Goal: Check status

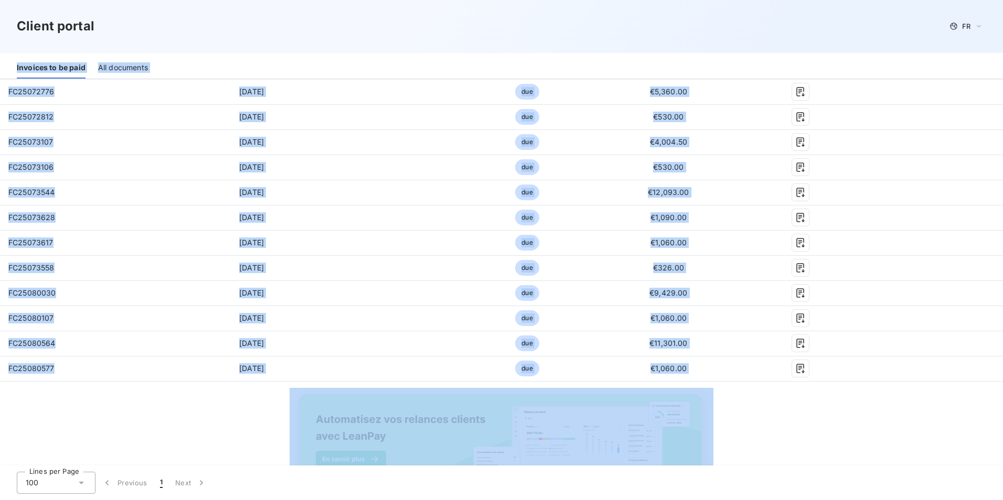
scroll to position [912, 0]
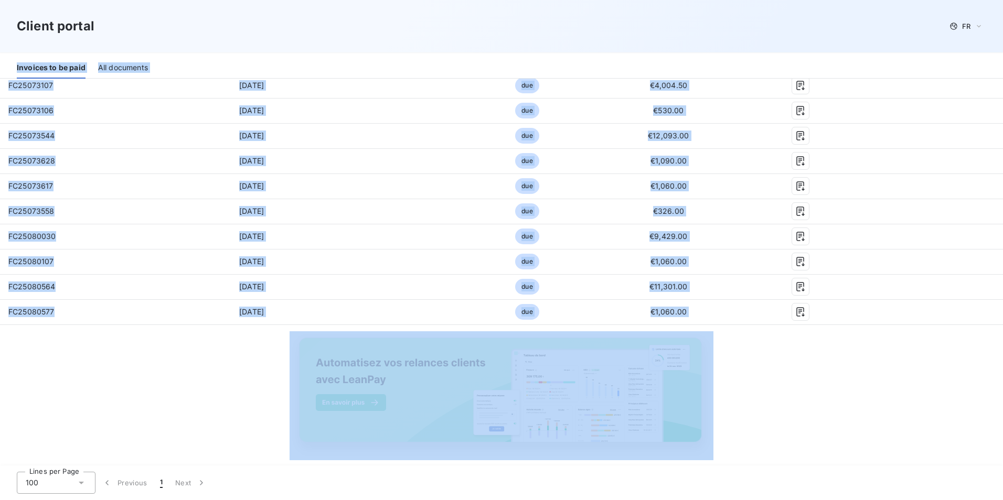
drag, startPoint x: 4, startPoint y: 252, endPoint x: 558, endPoint y: 510, distance: 611.1
click at [558, 500] on html "Client portal FR Welcome to your client portal Newclip Technics Contact us LAVE…" at bounding box center [501, 250] width 1003 height 500
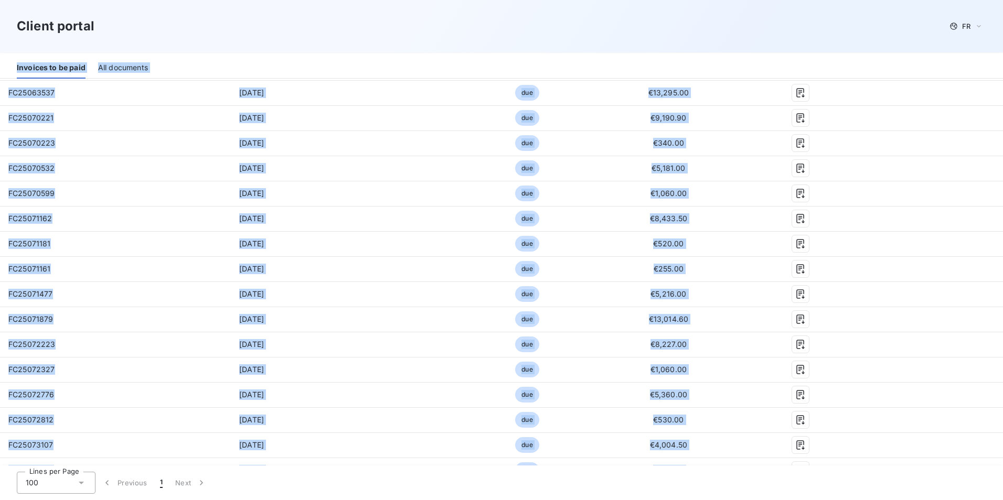
scroll to position [545, 0]
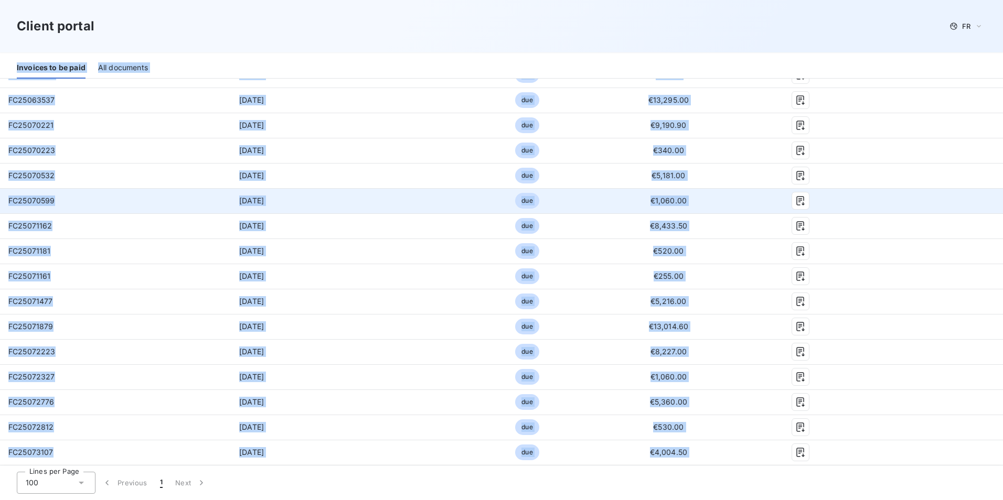
copy div "Loremips do si amet Con adipiscin Elitseddo 41 Eiusmo te Incid Utlabo Etdolor M…"
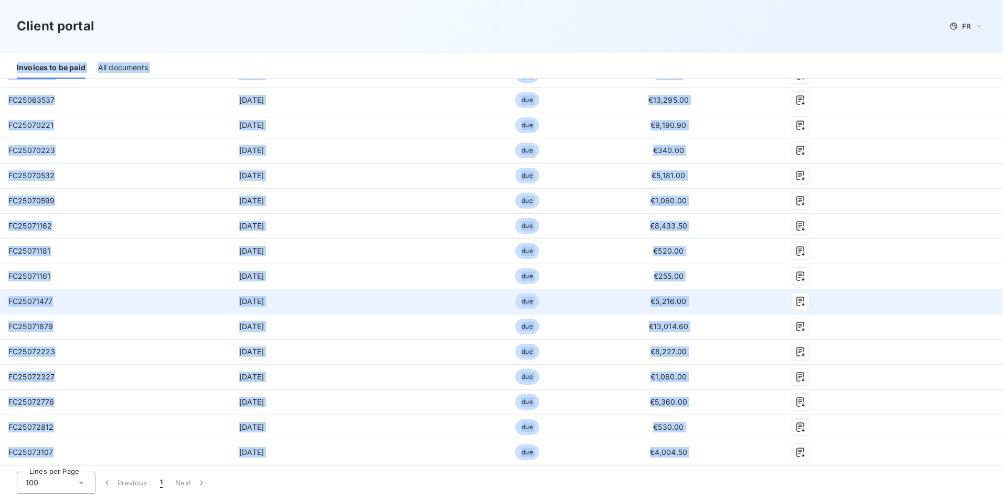
click at [304, 294] on td "[DATE]" at bounding box center [252, 301] width 156 height 25
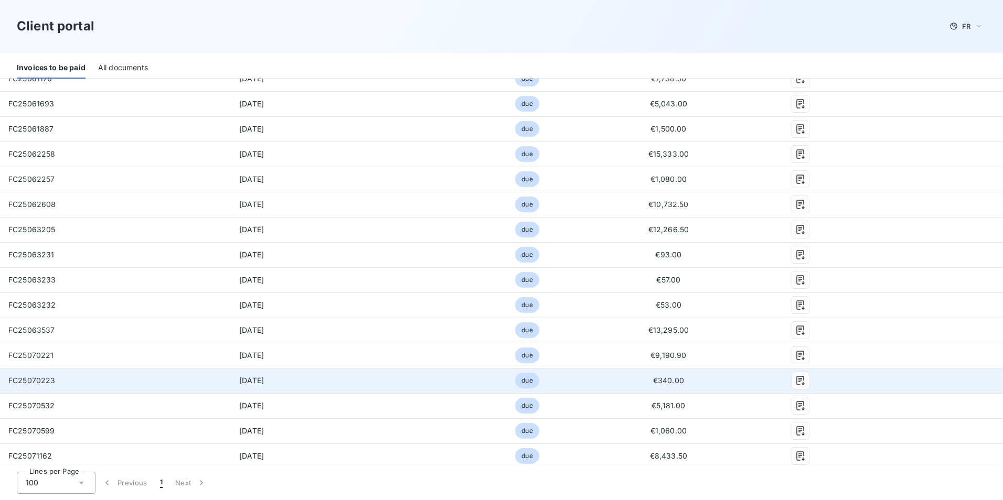
scroll to position [0, 0]
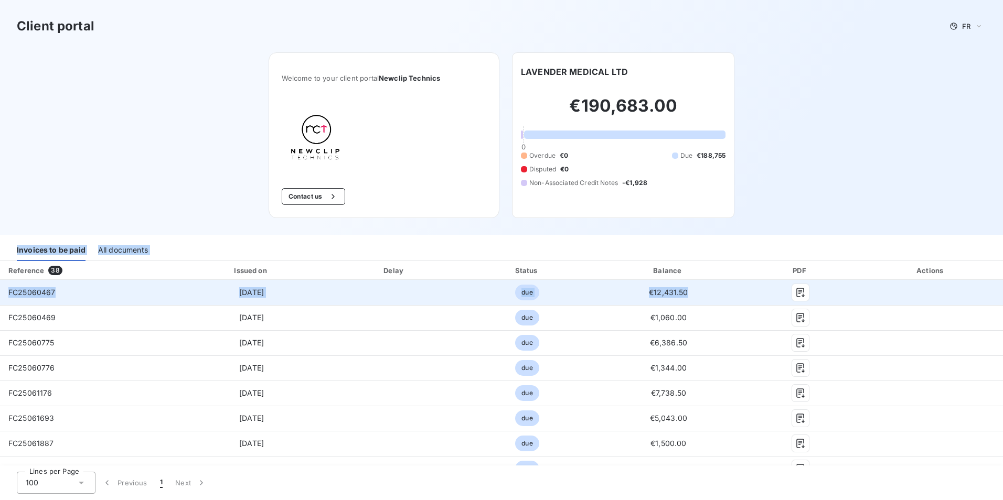
drag, startPoint x: 10, startPoint y: 248, endPoint x: 837, endPoint y: 296, distance: 827.8
click at [837, 296] on div "Client portal FR Welcome to your client portal Newclip Technics Contact us LAVE…" at bounding box center [501, 250] width 1003 height 500
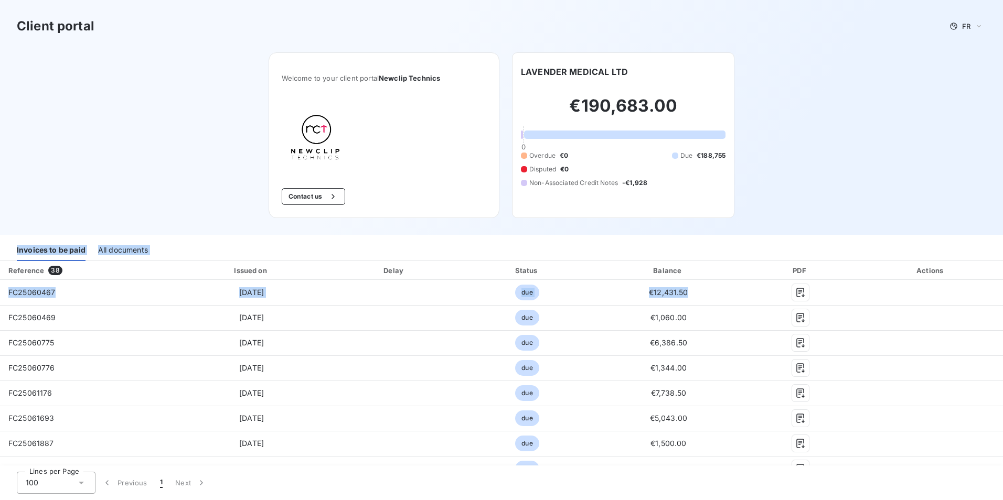
click at [7, 266] on div "Reference 38" at bounding box center [86, 270] width 169 height 10
click at [104, 277] on th "Reference 38" at bounding box center [87, 270] width 174 height 19
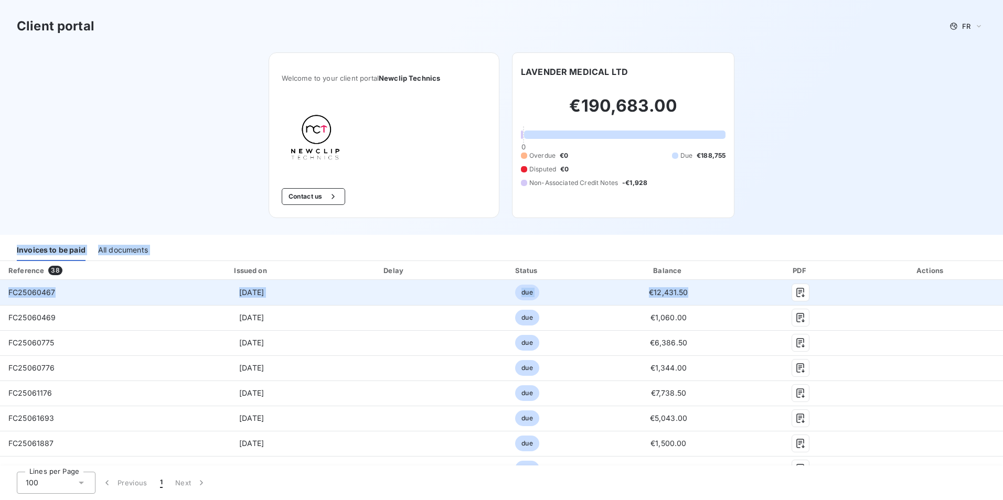
click at [124, 304] on td "FC25060467" at bounding box center [87, 292] width 174 height 25
drag, startPoint x: 8, startPoint y: 271, endPoint x: 606, endPoint y: 285, distance: 597.4
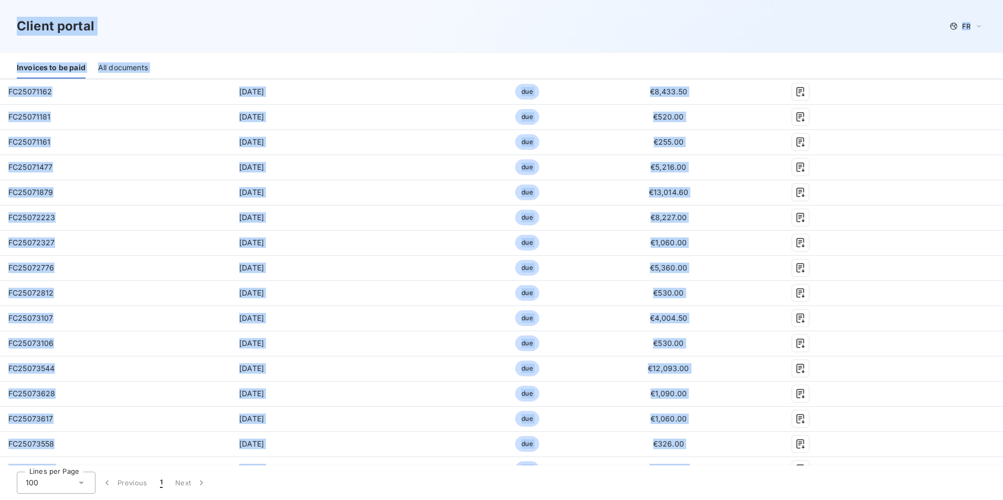
scroll to position [912, 0]
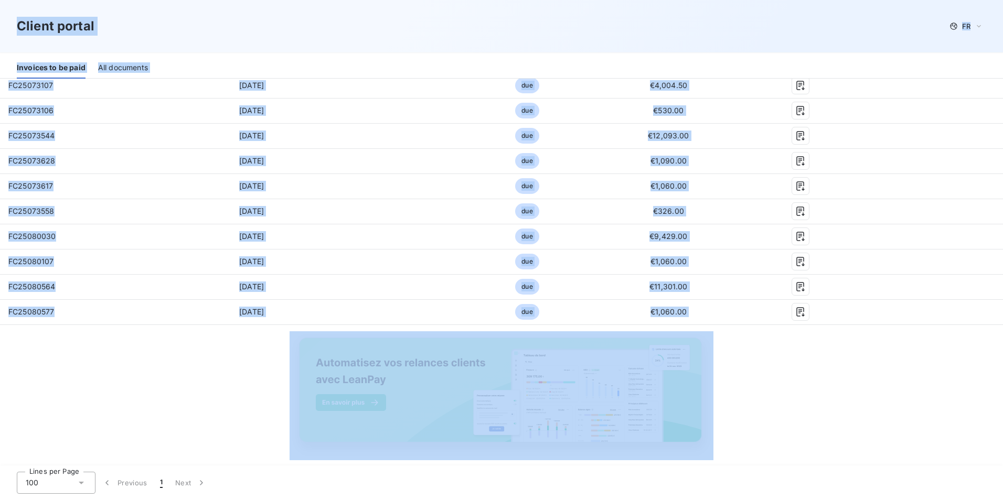
drag, startPoint x: 16, startPoint y: 28, endPoint x: 209, endPoint y: 515, distance: 523.8
click at [209, 500] on html "Client portal FR Welcome to your client portal Newclip Technics Contact us LAVE…" at bounding box center [501, 250] width 1003 height 500
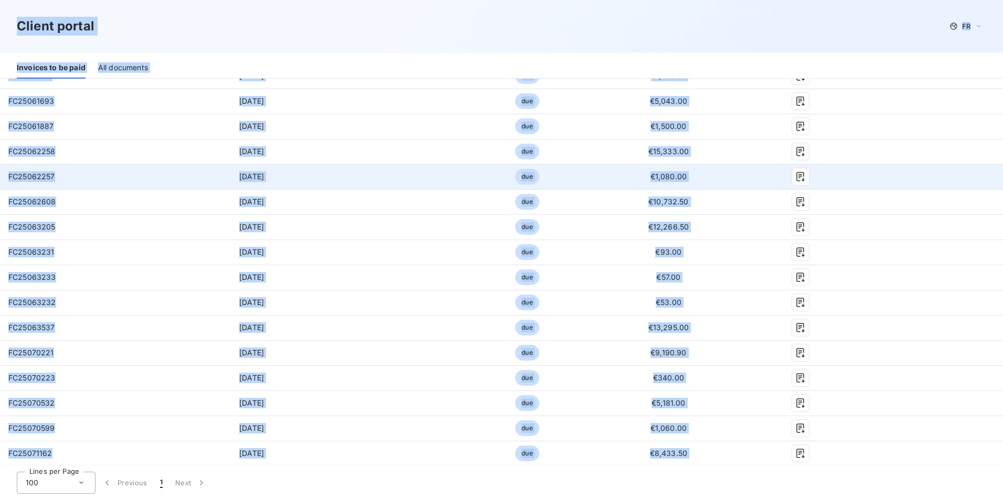
scroll to position [73, 0]
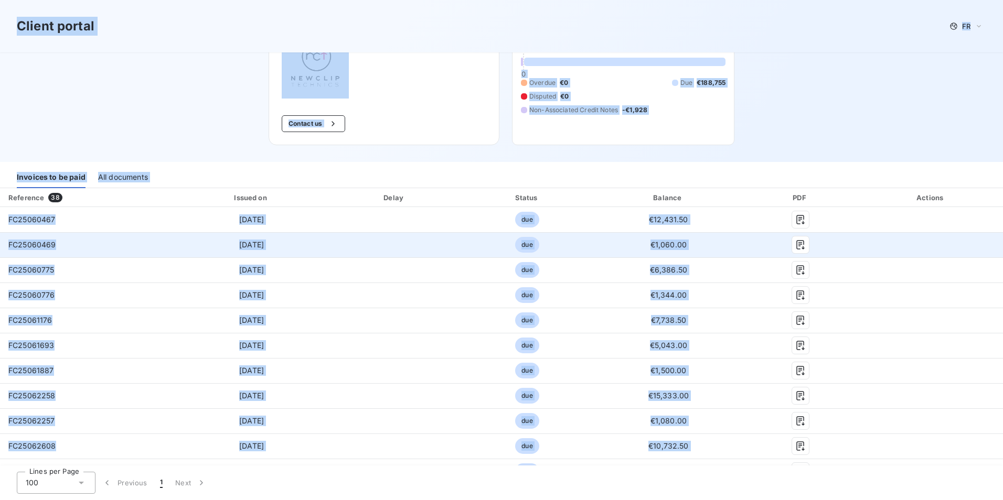
copy div "Loremi dolors AM Consect ad elit seddoe tempor Incidid Utlabore Etdolor ma ALIQ…"
click at [417, 252] on td at bounding box center [394, 244] width 130 height 25
